Goal: Contribute content: Add original content to the website for others to see

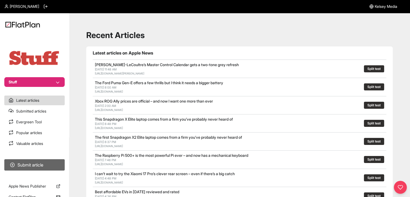
click at [43, 163] on button "Submit article" at bounding box center [34, 164] width 60 height 11
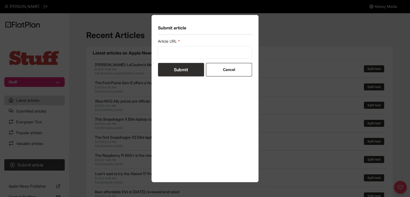
click at [167, 59] on form "Article URL Submit Cancel" at bounding box center [205, 58] width 94 height 38
click at [167, 56] on input "url" at bounding box center [205, 52] width 94 height 12
paste input "[URL][DOMAIN_NAME]"
type input "[URL][DOMAIN_NAME]"
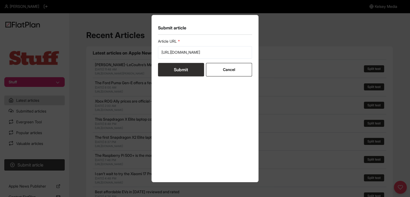
click at [172, 69] on button "Submit" at bounding box center [181, 69] width 46 height 13
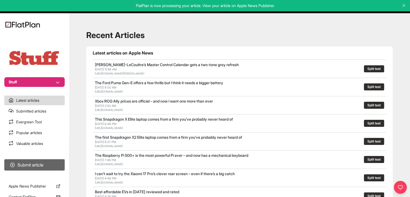
click at [30, 162] on button "Submit article" at bounding box center [34, 164] width 60 height 11
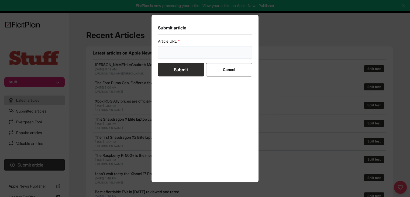
click at [169, 51] on input "url" at bounding box center [205, 52] width 94 height 12
paste input "[URL][DOMAIN_NAME]"
type input "[URL][DOMAIN_NAME]"
click at [171, 71] on button "Submit" at bounding box center [181, 69] width 46 height 13
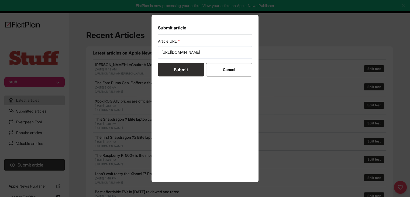
scroll to position [0, 0]
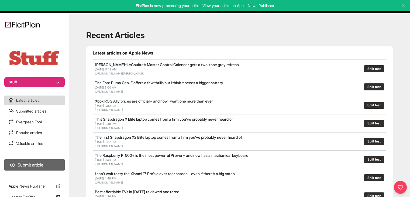
click at [56, 169] on button "Submit article" at bounding box center [34, 164] width 60 height 11
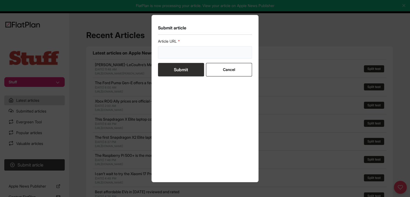
click at [184, 53] on input "url" at bounding box center [205, 52] width 94 height 12
paste input "[URL][DOMAIN_NAME]"
type input "[URL][DOMAIN_NAME]"
click at [179, 63] on button "Submit" at bounding box center [181, 69] width 46 height 13
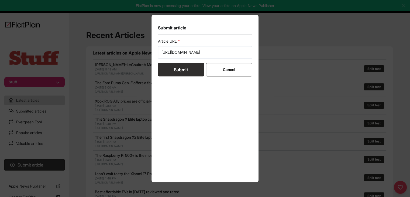
scroll to position [0, 0]
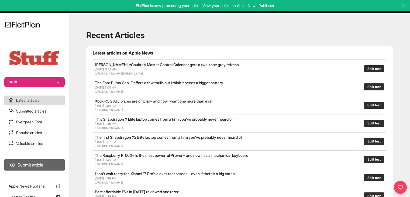
click at [49, 167] on button "Submit article" at bounding box center [34, 164] width 60 height 11
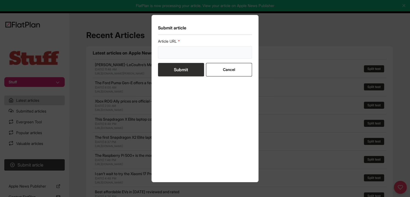
click at [190, 56] on input "url" at bounding box center [205, 52] width 94 height 12
paste input "[URL][DOMAIN_NAME]"
type input "[URL][DOMAIN_NAME]"
click at [187, 70] on button "Submit" at bounding box center [181, 69] width 46 height 13
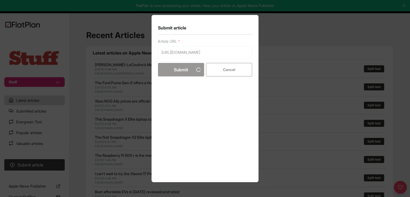
scroll to position [0, 0]
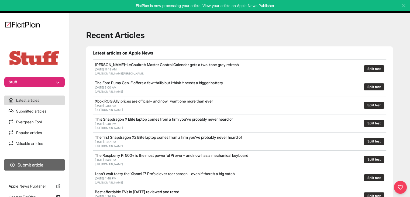
click at [64, 167] on button "Submit article" at bounding box center [34, 164] width 60 height 11
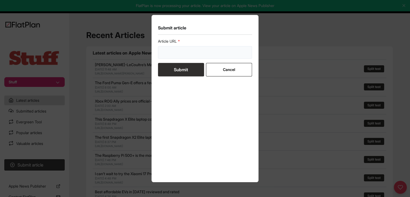
click at [187, 49] on input "url" at bounding box center [205, 52] width 94 height 12
paste input "[URL][DOMAIN_NAME]"
type input "[URL][DOMAIN_NAME]"
click at [186, 69] on button "Submit" at bounding box center [181, 69] width 46 height 13
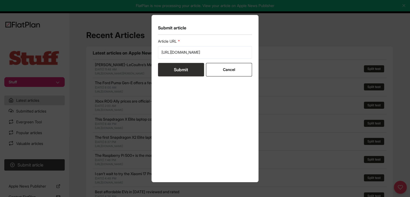
scroll to position [0, 0]
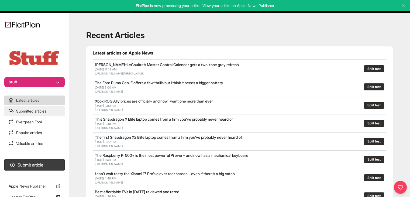
click at [28, 107] on link "Submitted articles" at bounding box center [34, 111] width 60 height 10
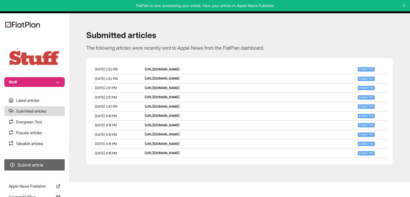
click at [55, 163] on button "Submit article" at bounding box center [34, 164] width 60 height 11
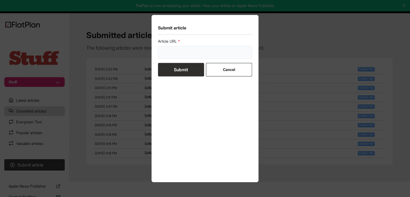
click at [173, 54] on input "url" at bounding box center [205, 52] width 94 height 12
paste input "[URL][DOMAIN_NAME]"
type input "[URL][DOMAIN_NAME]"
click at [175, 68] on button "Submit" at bounding box center [181, 69] width 46 height 13
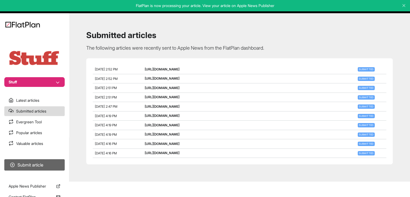
click at [41, 166] on button "Submit article" at bounding box center [34, 164] width 60 height 11
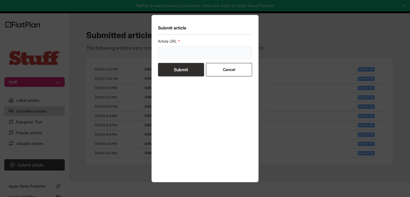
click at [164, 54] on input "url" at bounding box center [205, 52] width 94 height 12
paste input "[URL][DOMAIN_NAME]"
type input "[URL][DOMAIN_NAME]"
click at [169, 70] on button "Submit" at bounding box center [181, 69] width 46 height 13
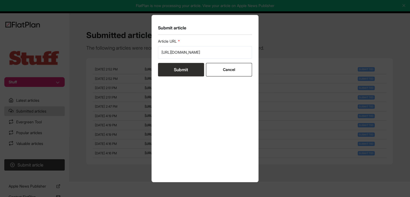
scroll to position [0, 0]
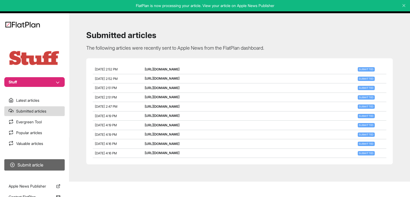
click at [47, 160] on button "Submit article" at bounding box center [34, 164] width 60 height 11
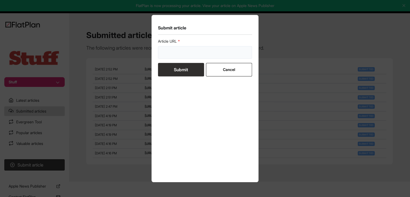
click at [175, 52] on input "url" at bounding box center [205, 52] width 94 height 12
paste input "[URL][DOMAIN_NAME]"
type input "[URL][DOMAIN_NAME]"
click at [176, 71] on button "Submit" at bounding box center [181, 69] width 46 height 13
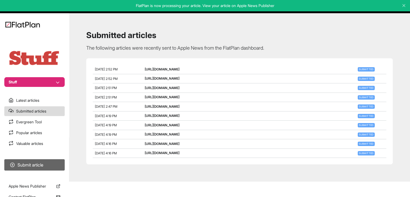
click at [59, 165] on button "Submit article" at bounding box center [34, 164] width 60 height 11
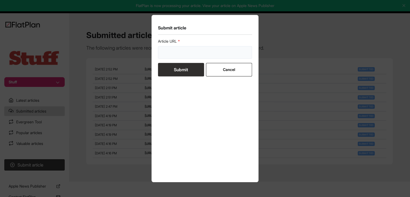
click at [160, 55] on input "url" at bounding box center [205, 52] width 94 height 12
paste input "[URL][DOMAIN_NAME]"
type input "[URL][DOMAIN_NAME]"
click at [168, 71] on button "Submit" at bounding box center [181, 69] width 46 height 13
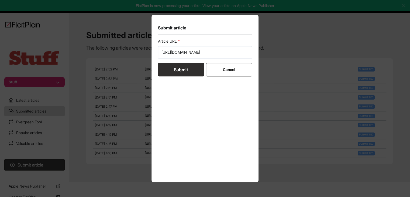
scroll to position [0, 0]
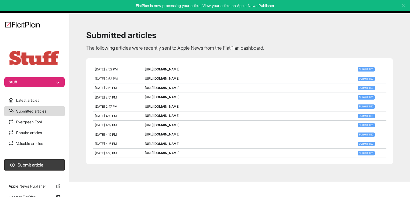
click at [42, 173] on nav "Stuff Latest articles Submitted articles Evergreen Tool Popular articles Valuab…" at bounding box center [34, 98] width 69 height 197
click at [42, 165] on button "Submit article" at bounding box center [34, 164] width 60 height 11
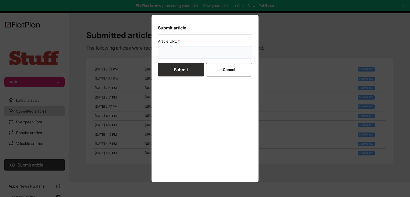
click at [170, 56] on input "url" at bounding box center [205, 52] width 94 height 12
paste input "[URL][DOMAIN_NAME]"
type input "[URL][DOMAIN_NAME]"
click at [171, 70] on button "Submit" at bounding box center [181, 69] width 46 height 13
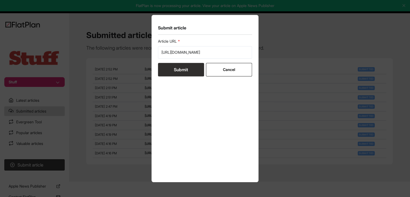
scroll to position [0, 0]
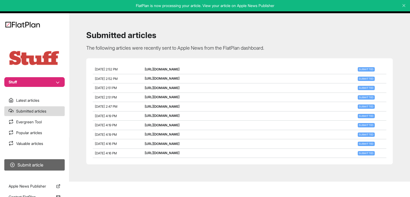
click at [51, 164] on button "Submit article" at bounding box center [34, 164] width 60 height 11
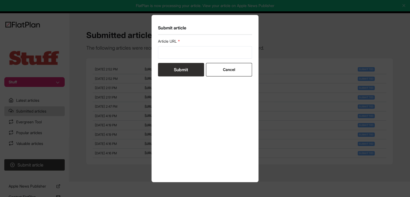
click at [191, 42] on label "Article URL" at bounding box center [205, 41] width 94 height 5
click at [189, 52] on input "url" at bounding box center [205, 52] width 94 height 12
paste input "[URL][DOMAIN_NAME]"
type input "[URL][DOMAIN_NAME]"
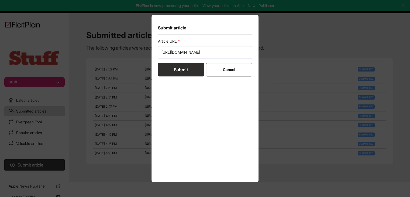
click at [183, 68] on button "Submit" at bounding box center [181, 69] width 46 height 13
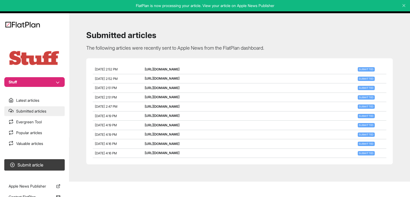
click at [52, 108] on link "Submitted articles" at bounding box center [34, 111] width 60 height 10
click at [52, 109] on link "Submitted articles" at bounding box center [34, 111] width 60 height 10
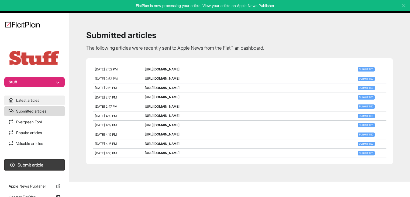
click at [48, 105] on link "Latest articles" at bounding box center [34, 100] width 60 height 10
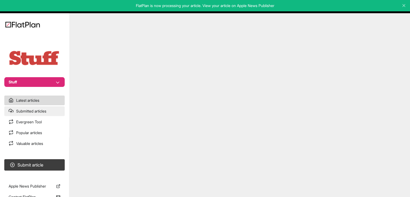
click at [47, 112] on link "Submitted articles" at bounding box center [34, 111] width 60 height 10
